Goal: Task Accomplishment & Management: Use online tool/utility

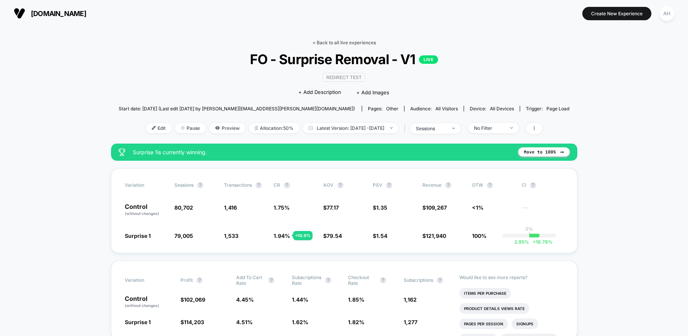
click at [363, 41] on link "< Back to all live experiences" at bounding box center [344, 43] width 63 height 6
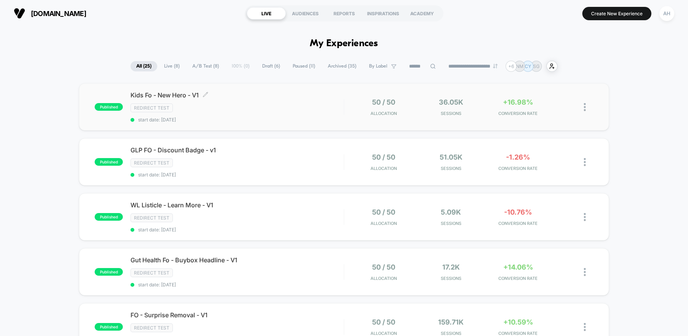
click at [278, 116] on div "Kids Fo - New Hero - V1 Click to edit experience details Click to edit experien…" at bounding box center [237, 106] width 213 height 31
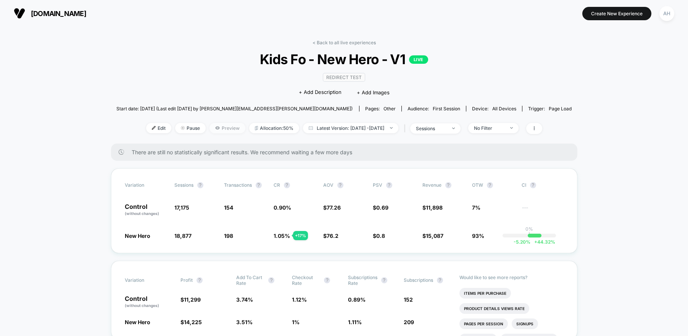
click at [212, 130] on span "Preview" at bounding box center [228, 128] width 36 height 10
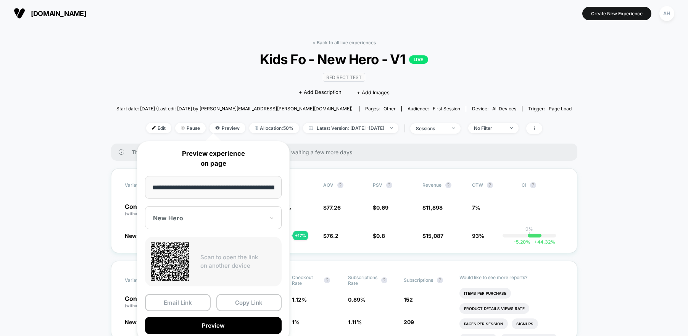
click at [156, 75] on div "< Back to all live experiences Kids Fo - New Hero - V1 LIVE Redirect Test Click…" at bounding box center [344, 92] width 456 height 104
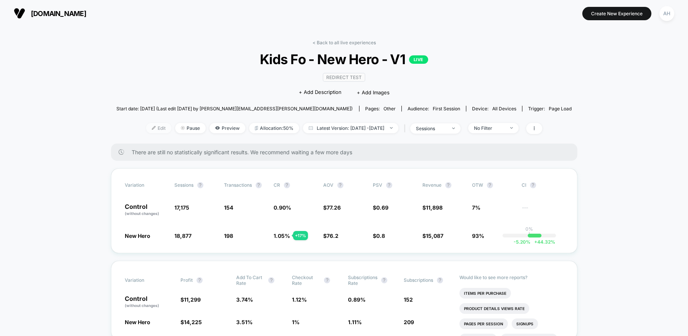
click at [146, 131] on span "Edit" at bounding box center [158, 128] width 25 height 10
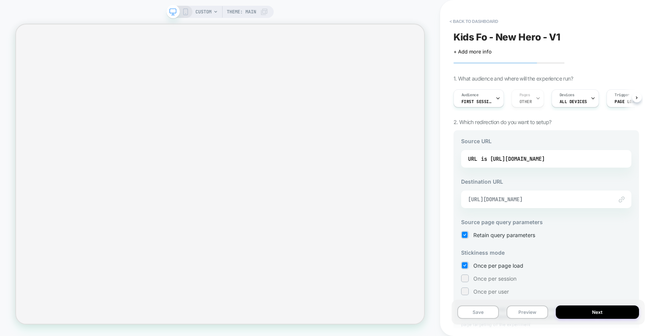
click at [557, 197] on span "[URL][DOMAIN_NAME]" at bounding box center [536, 199] width 137 height 7
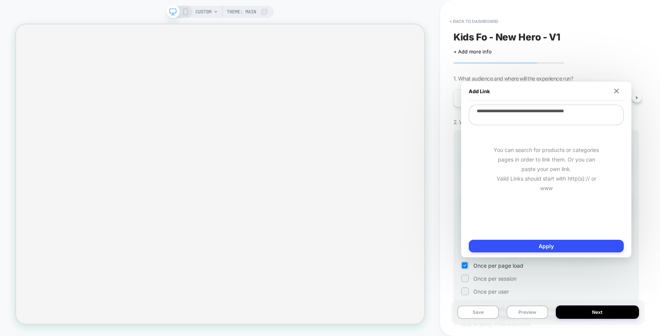
click at [547, 109] on textarea "**********" at bounding box center [546, 115] width 155 height 21
